Goal: Use online tool/utility

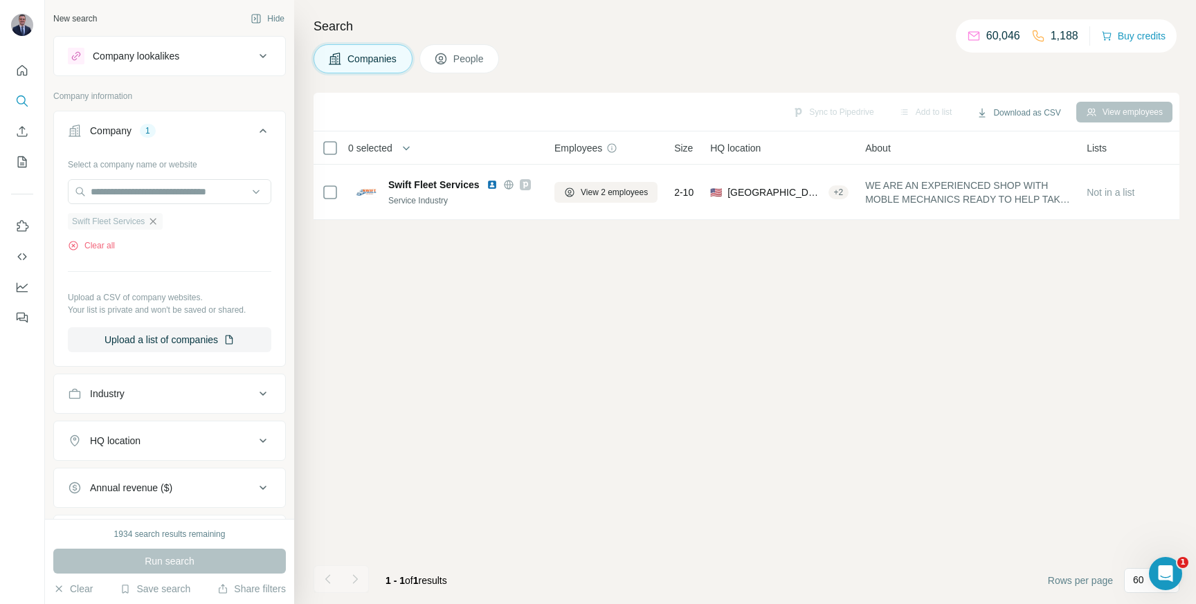
click at [158, 222] on icon "button" at bounding box center [152, 221] width 11 height 11
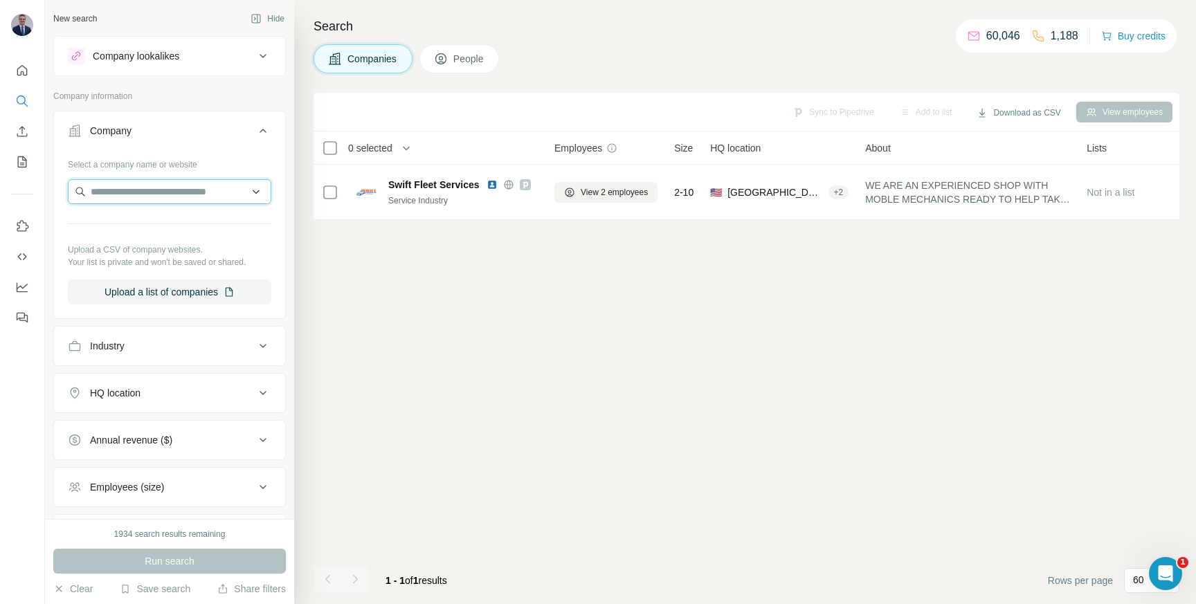
click at [158, 192] on input "text" at bounding box center [169, 191] width 203 height 25
type input "**********"
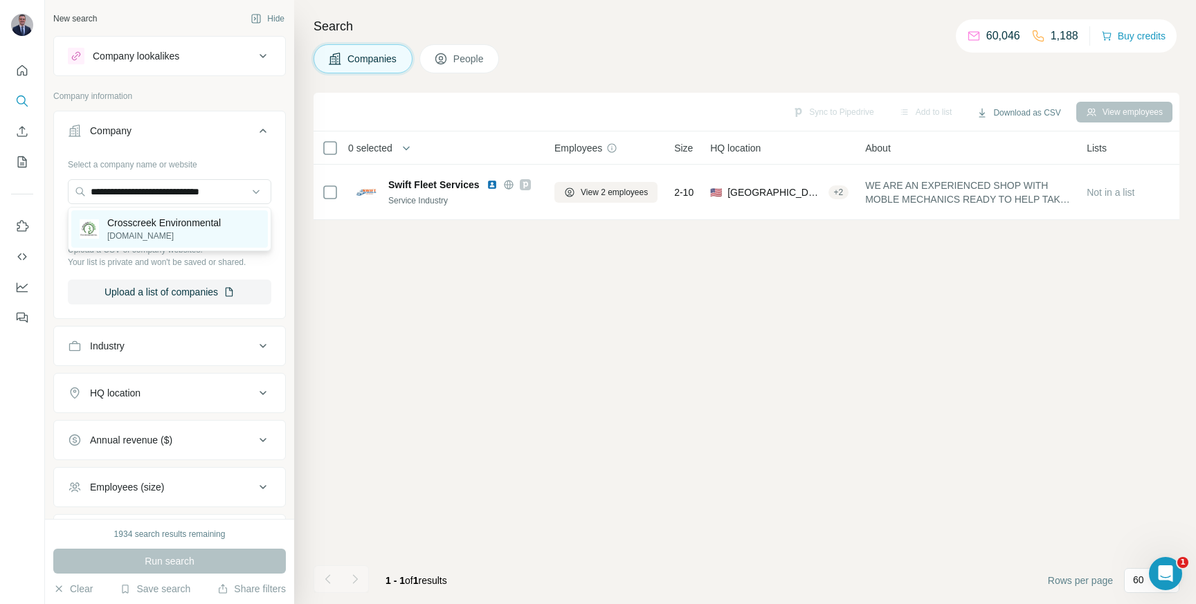
scroll to position [0, 0]
click at [162, 227] on p "Crosscreek Environmental" at bounding box center [164, 223] width 114 height 14
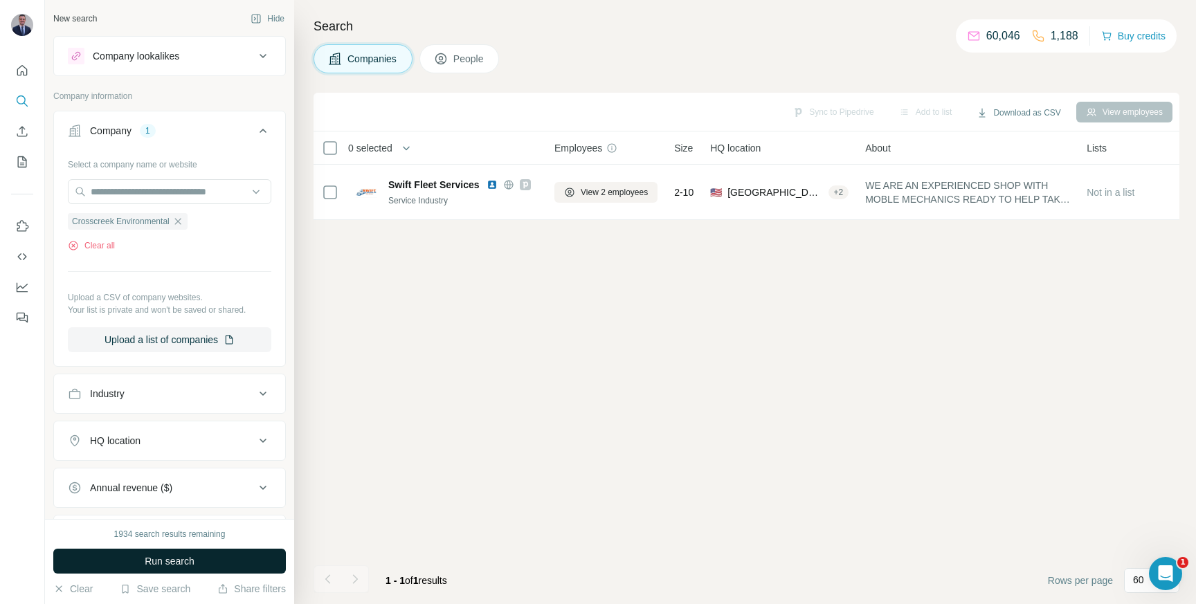
click at [180, 562] on span "Run search" at bounding box center [170, 561] width 50 height 14
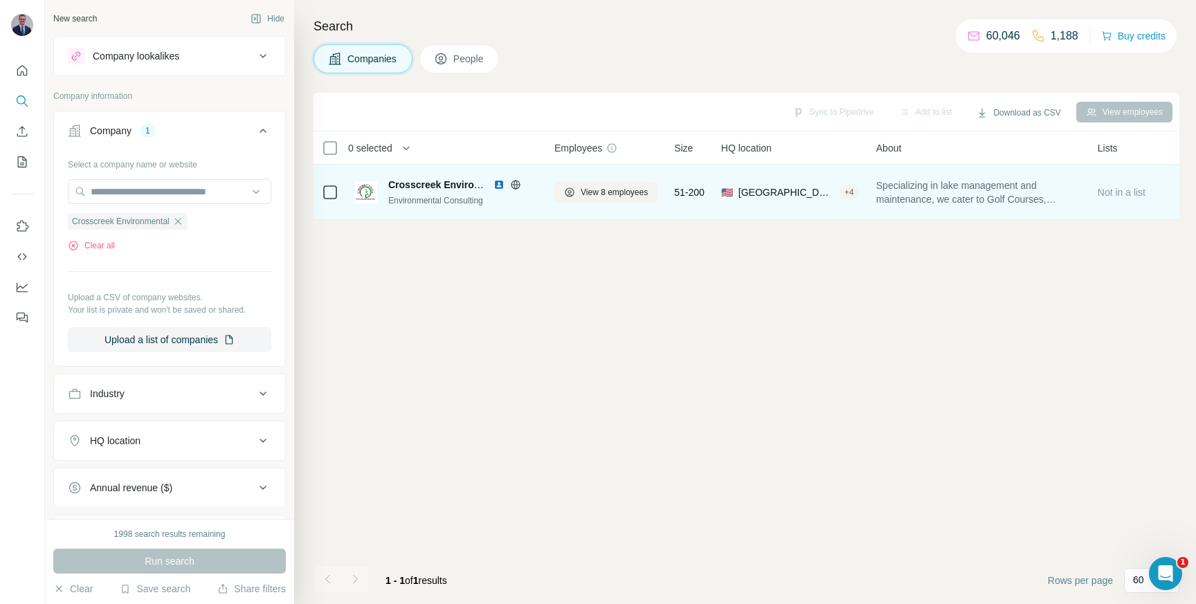
click at [500, 185] on img at bounding box center [498, 184] width 11 height 11
